Goal: Task Accomplishment & Management: Manage account settings

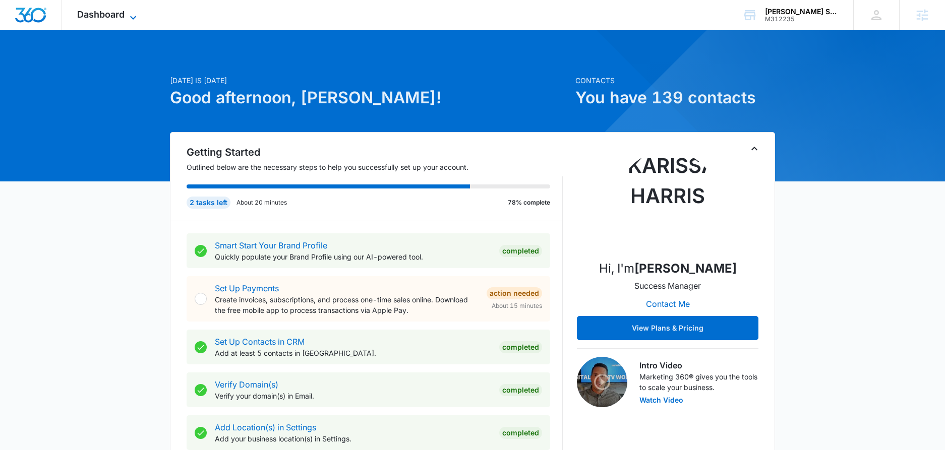
click at [132, 15] on icon at bounding box center [133, 18] width 12 height 12
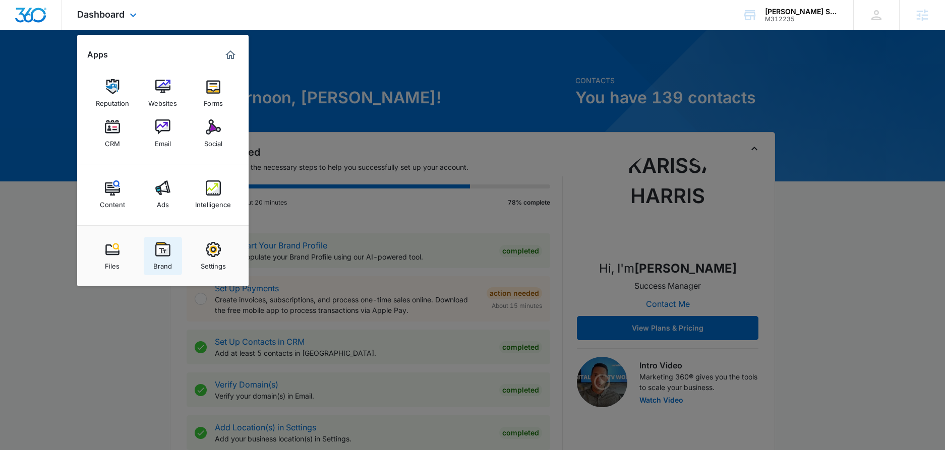
click at [167, 256] on img at bounding box center [162, 249] width 15 height 15
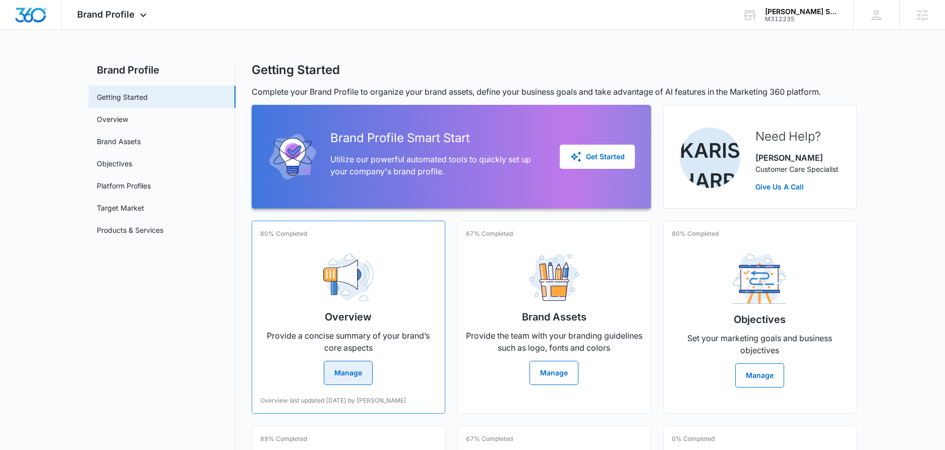
click at [363, 383] on button "Manage" at bounding box center [348, 373] width 49 height 24
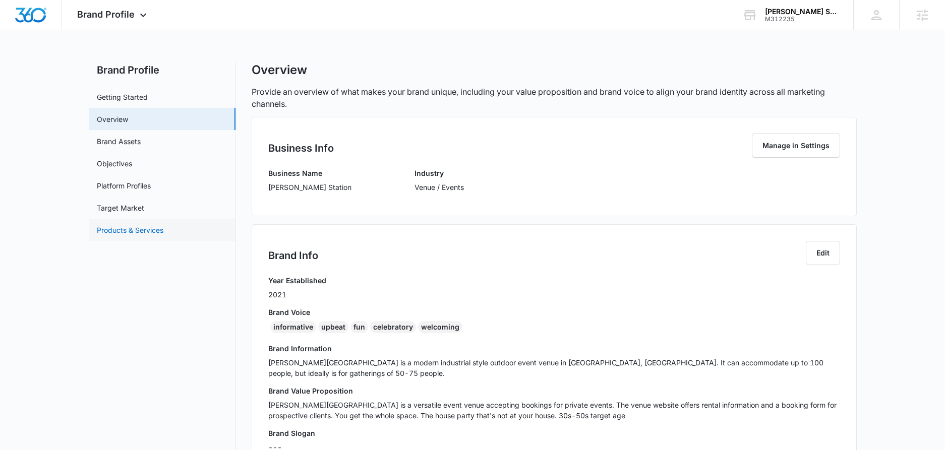
click at [123, 233] on link "Products & Services" at bounding box center [130, 230] width 67 height 11
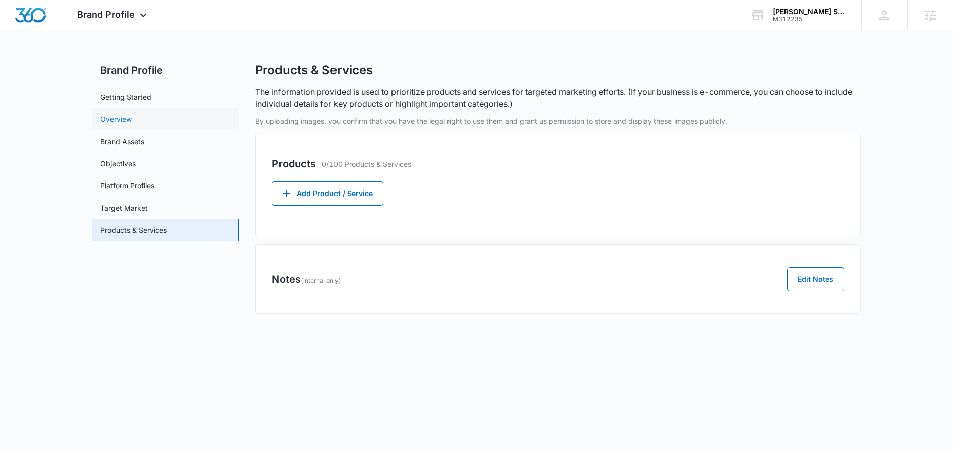
click at [128, 114] on link "Overview" at bounding box center [115, 119] width 31 height 11
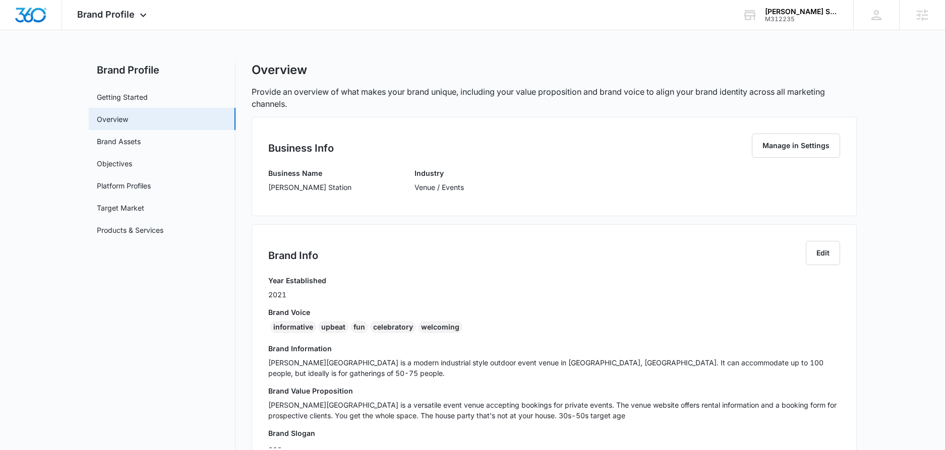
click at [469, 331] on div "informative upbeat fun celebratory welcoming" at bounding box center [554, 329] width 572 height 16
drag, startPoint x: 467, startPoint y: 328, endPoint x: 266, endPoint y: 315, distance: 200.7
click at [266, 315] on div "Brand Info Edit Year Established 2021 Brand Voice informative upbeat fun celebr…" at bounding box center [554, 350] width 605 height 252
copy div "Brand Voice informative upbeat fun celebratory welcoming"
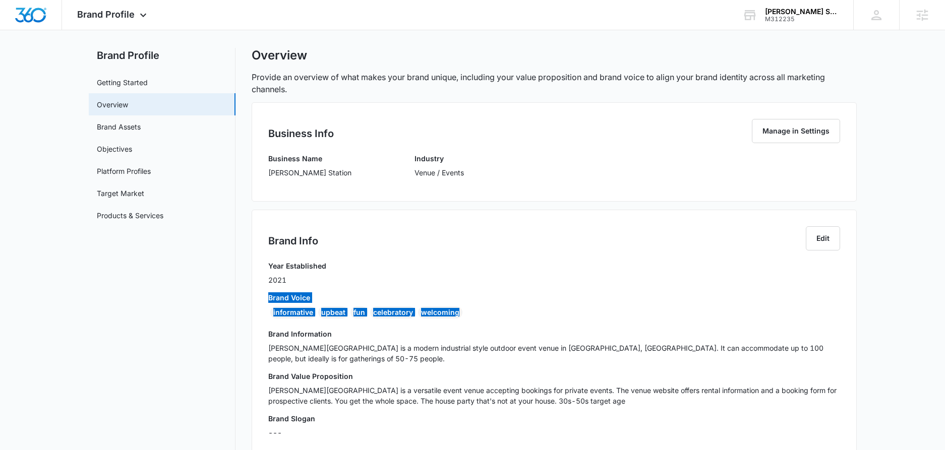
scroll to position [17, 0]
